Goal: Task Accomplishment & Management: Complete application form

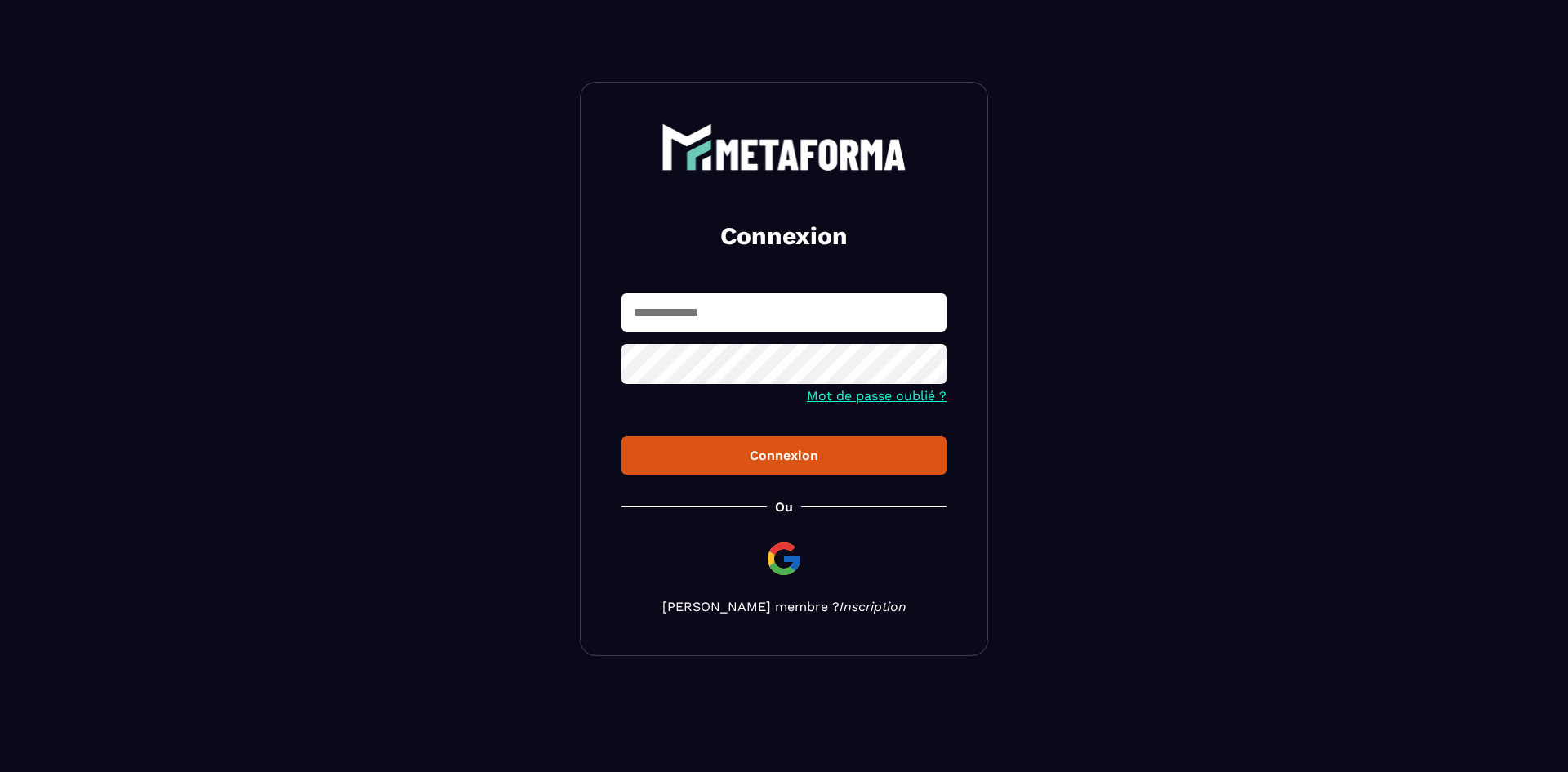
click at [840, 604] on link "Inscription" at bounding box center [873, 607] width 67 height 15
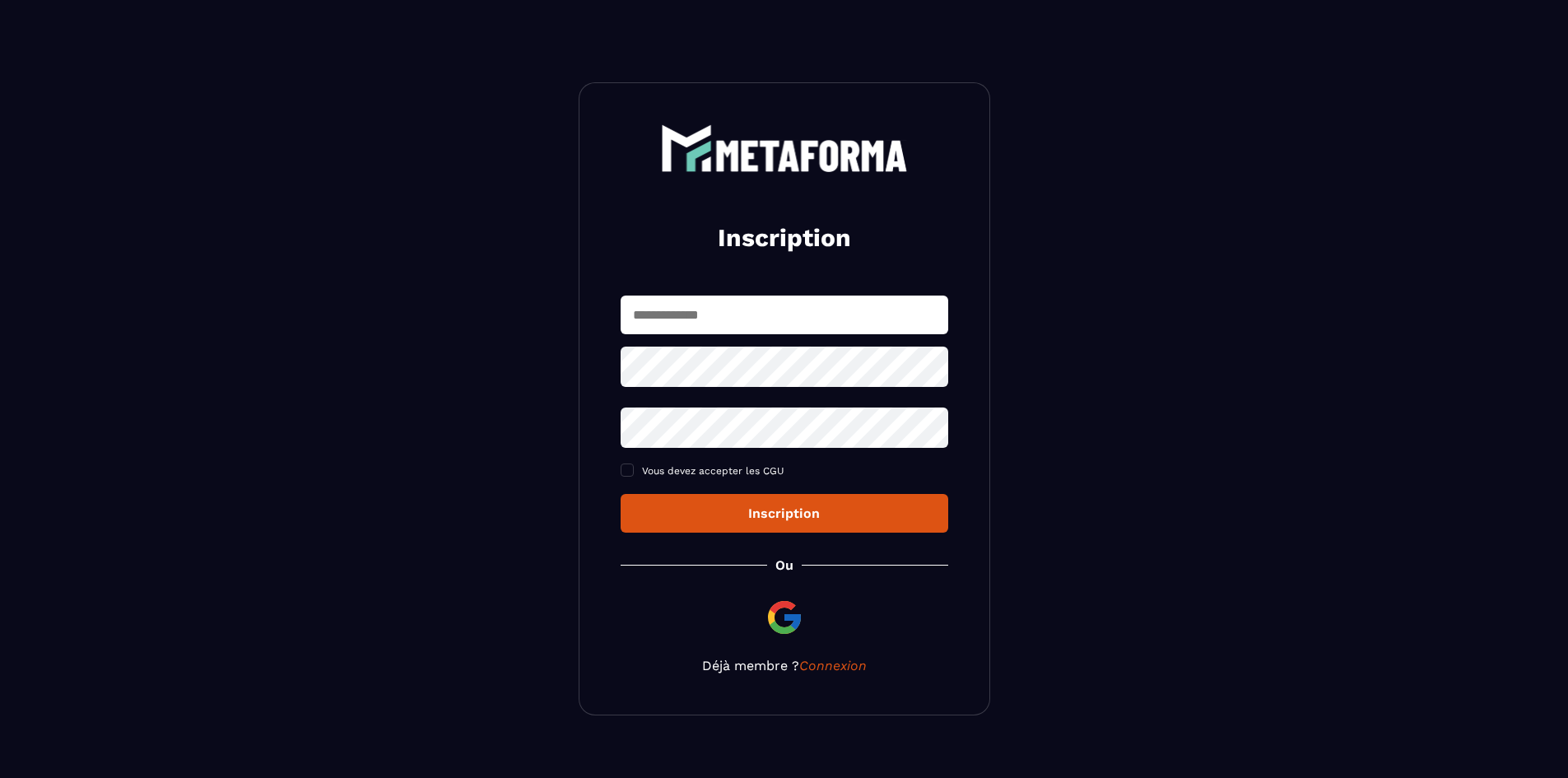
click at [783, 617] on img at bounding box center [784, 617] width 40 height 40
